Goal: Task Accomplishment & Management: Use online tool/utility

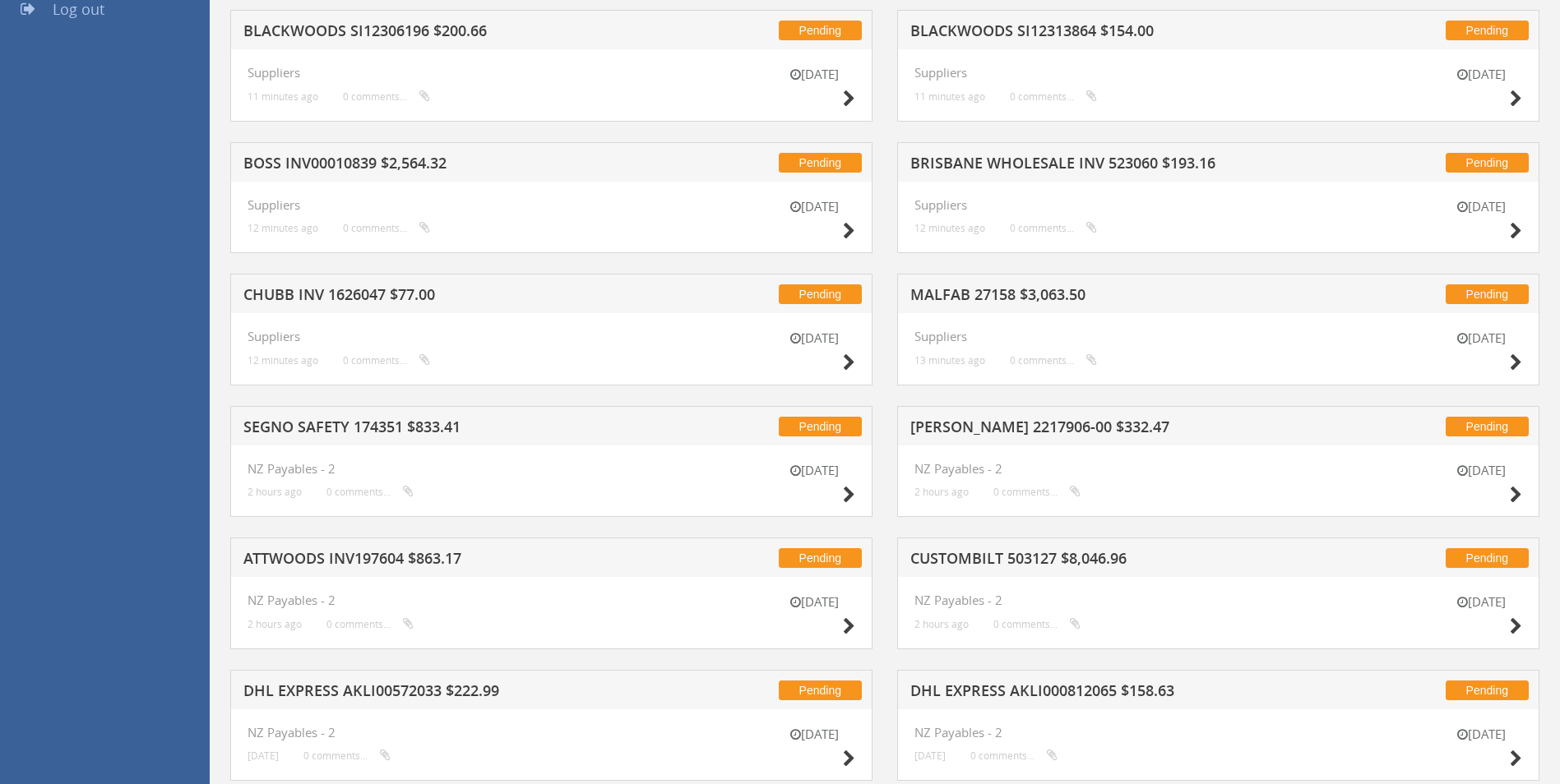
scroll to position [411, 0]
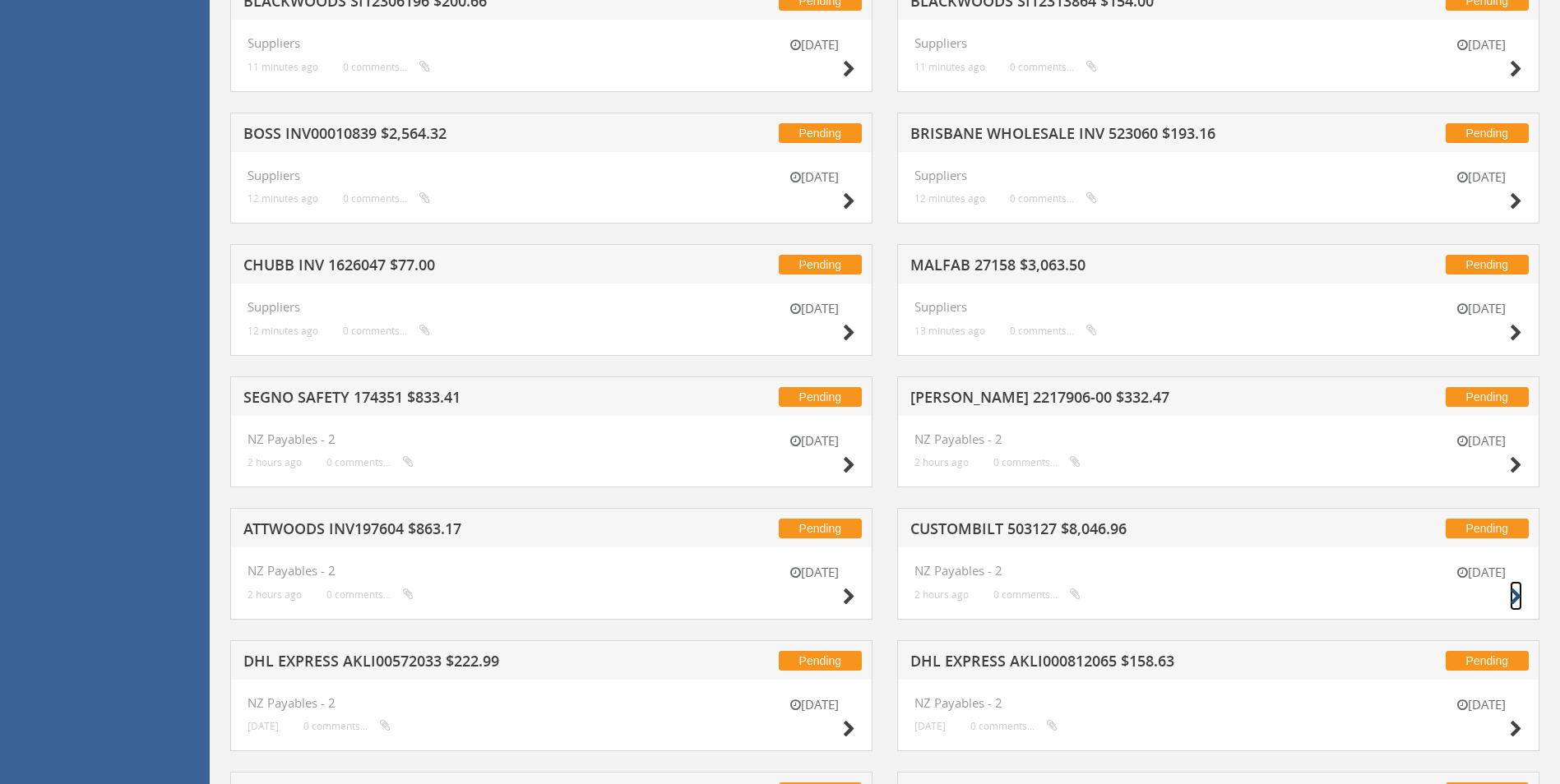
click at [1519, 591] on icon at bounding box center [1516, 597] width 12 height 18
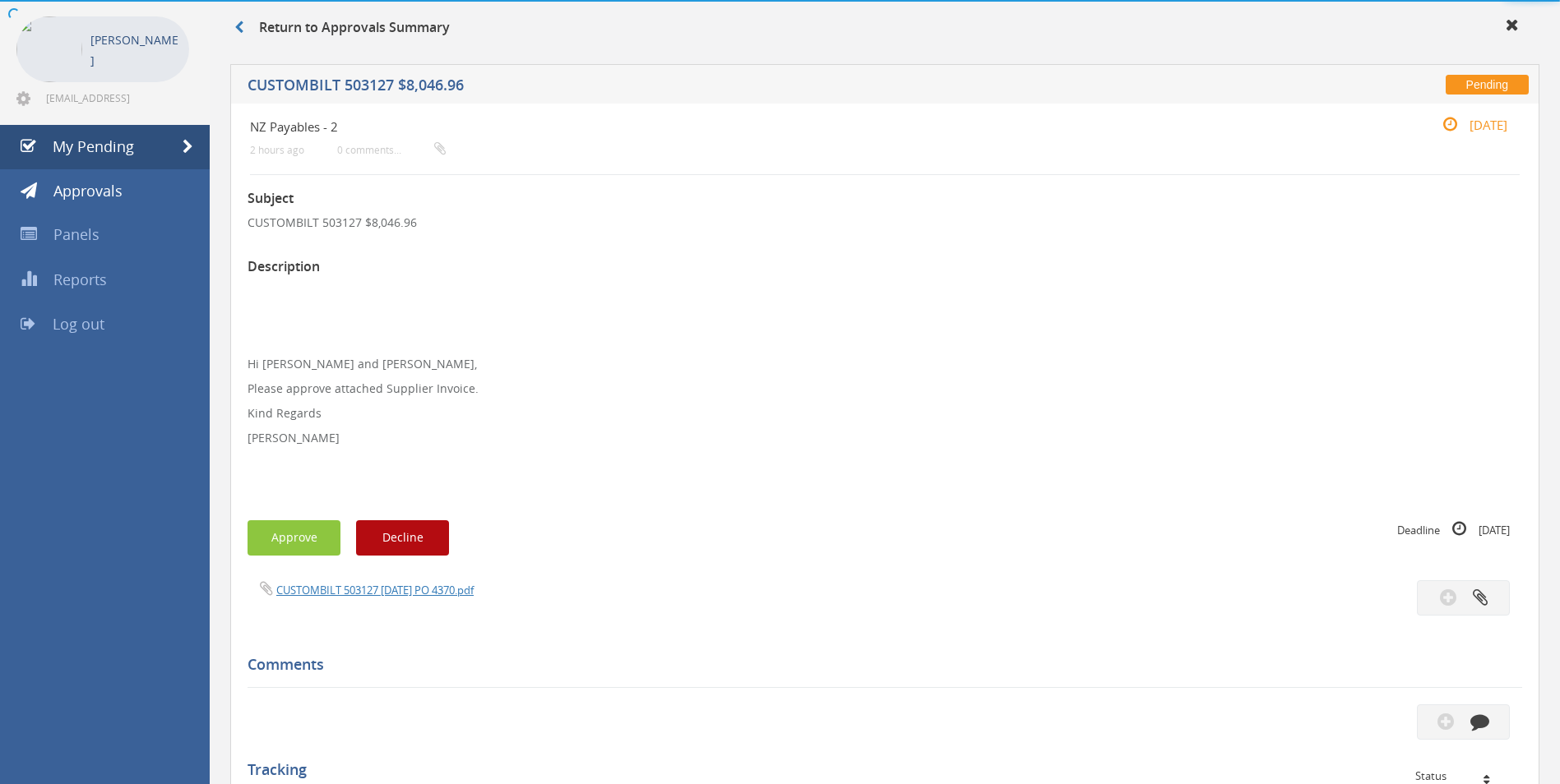
scroll to position [411, 0]
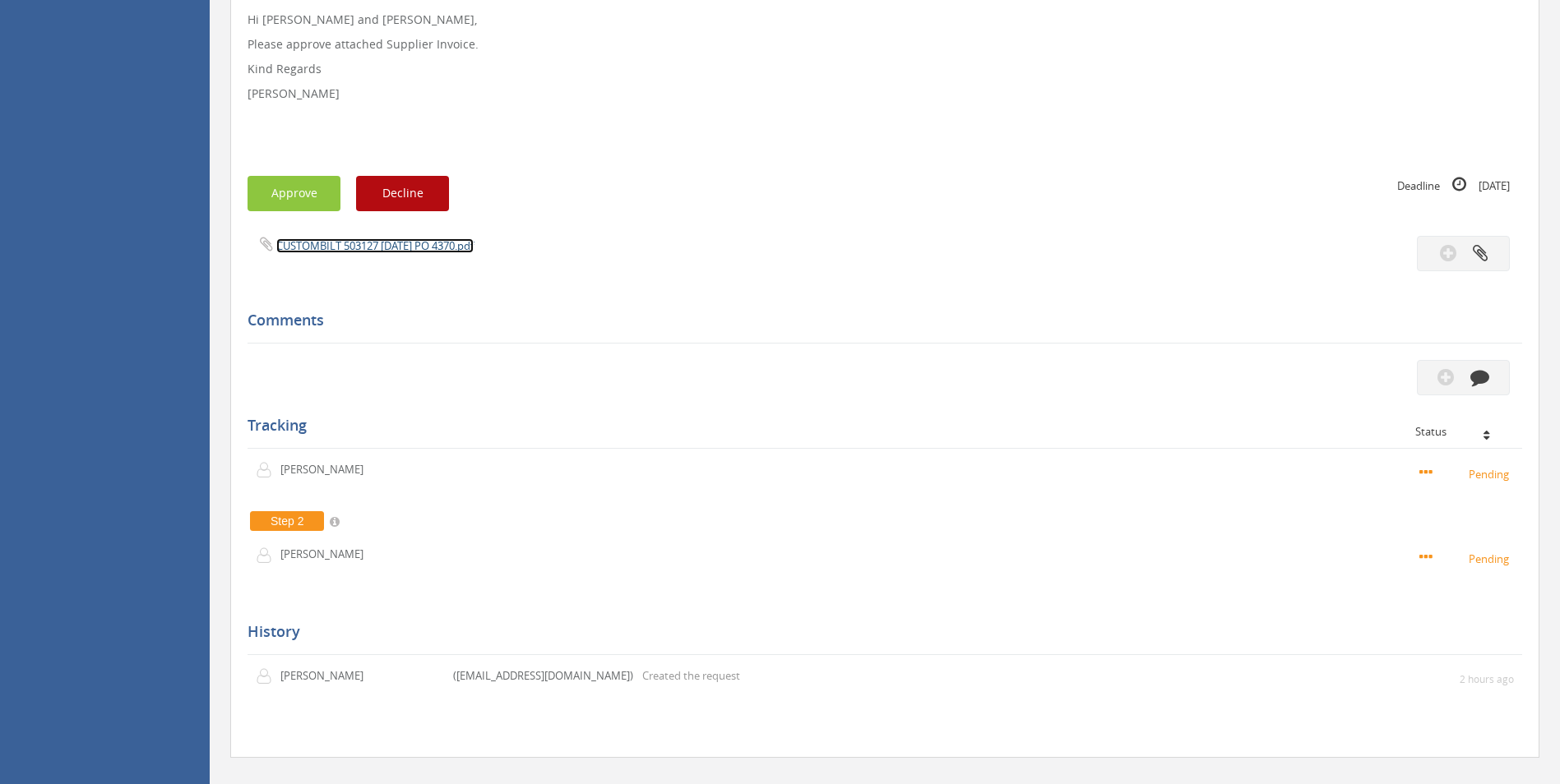
click at [427, 241] on link "CUSTOMBILT 503127 [DATE] PO 4370.pdf" at bounding box center [375, 246] width 198 height 15
click at [1487, 385] on icon "button" at bounding box center [1480, 378] width 19 height 19
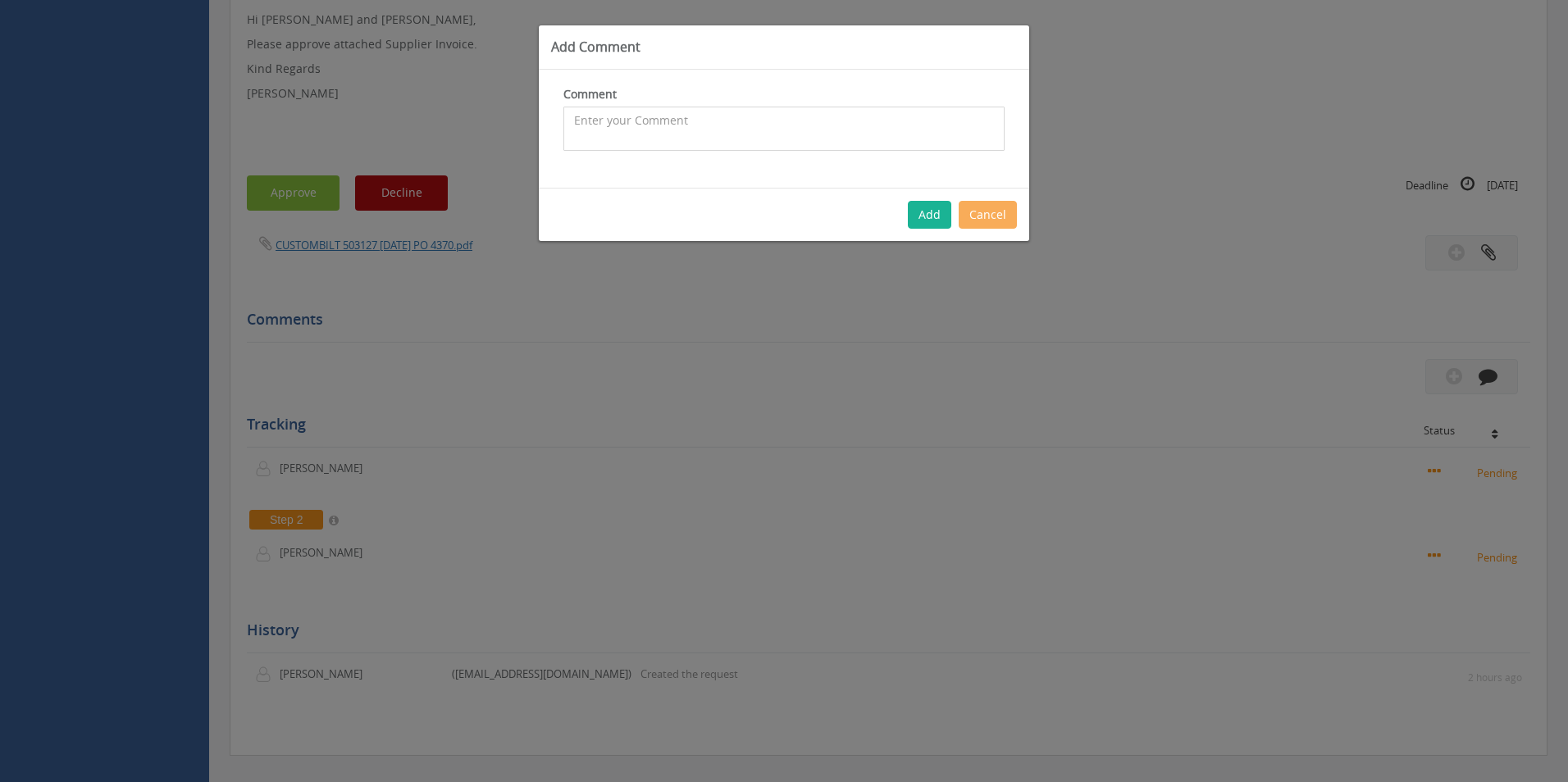
click at [836, 130] on textarea at bounding box center [784, 129] width 441 height 45
type textarea "Stock - approved"
click at [912, 225] on button "Add" at bounding box center [930, 215] width 44 height 28
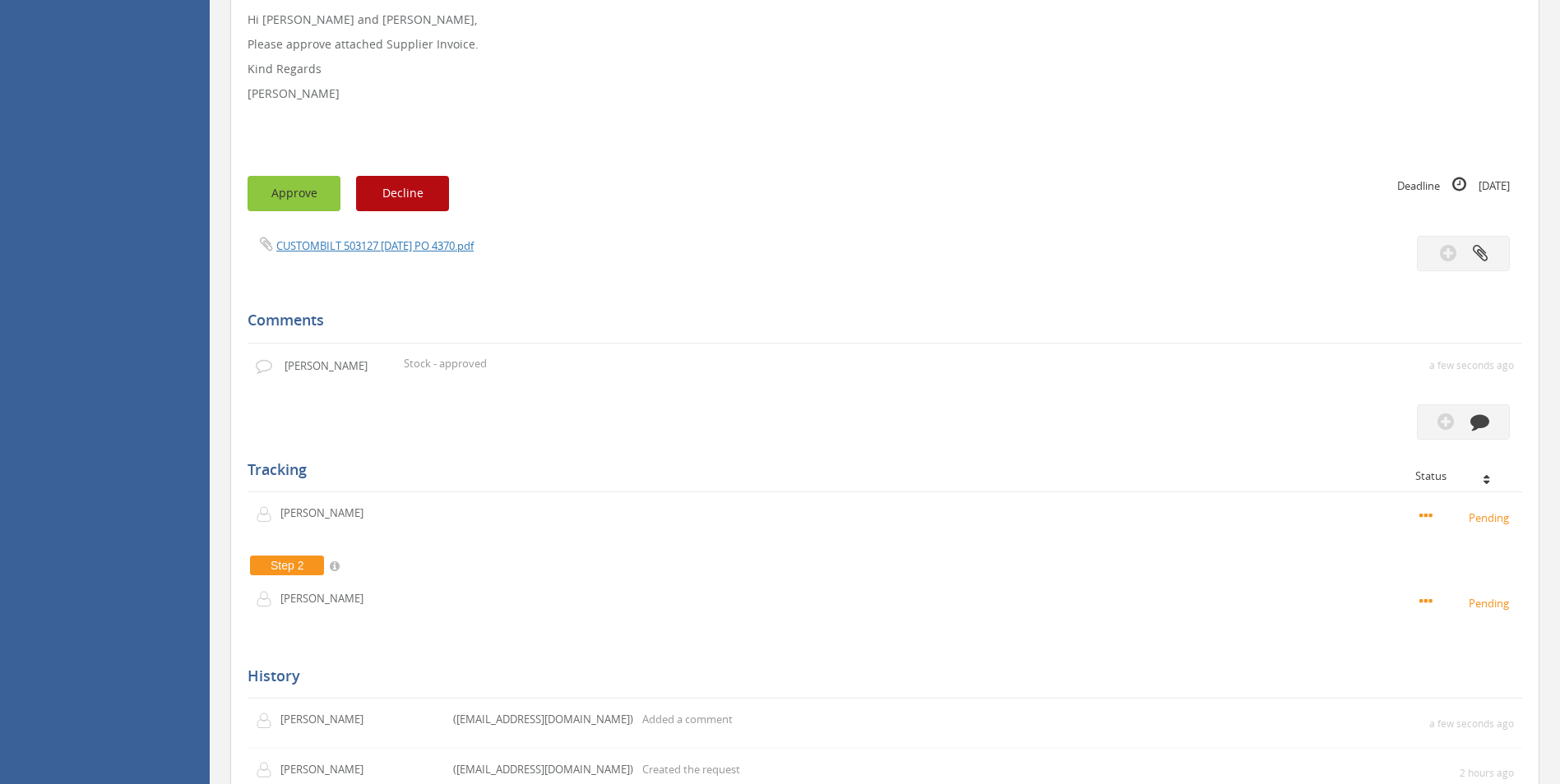
click at [291, 198] on button "Approve" at bounding box center [294, 193] width 93 height 35
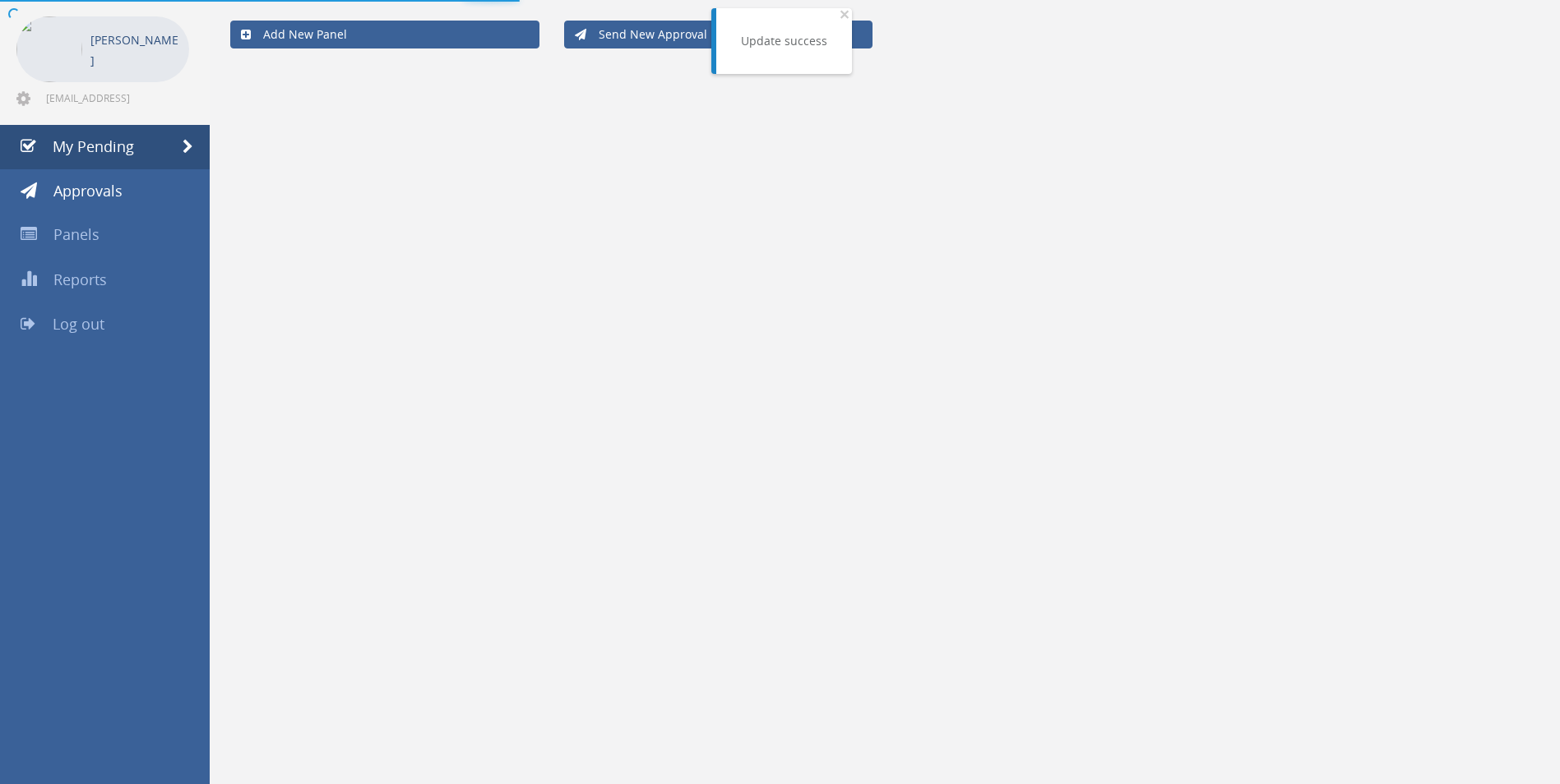
scroll to position [411, 0]
